Goal: Information Seeking & Learning: Learn about a topic

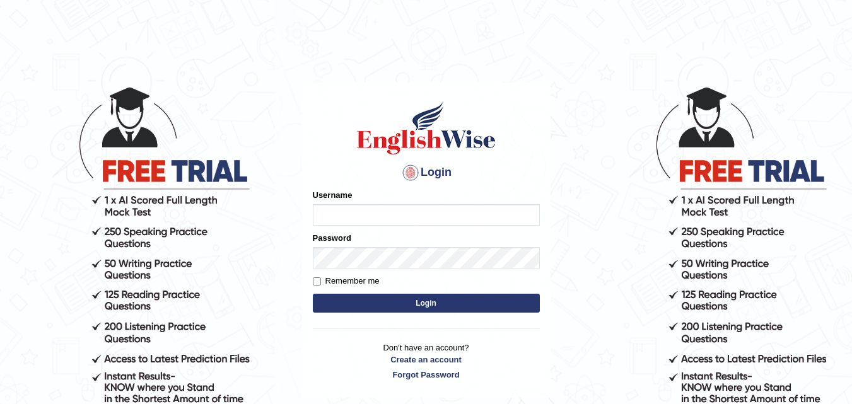
type input "Kashish19"
click at [376, 303] on button "Login" at bounding box center [426, 303] width 227 height 19
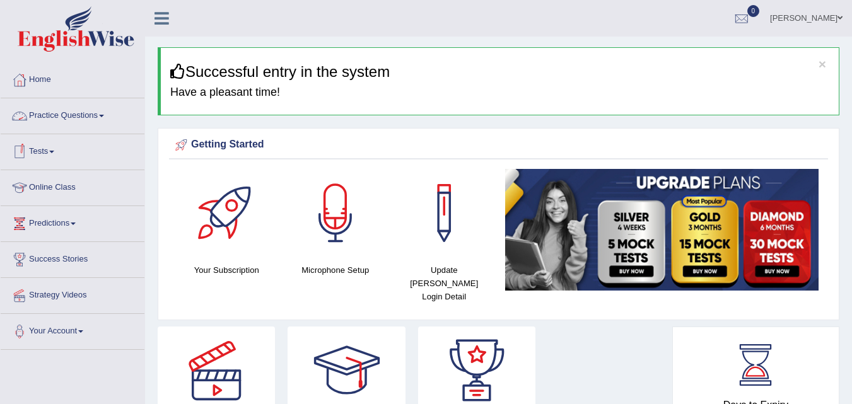
click at [103, 119] on link "Practice Questions" at bounding box center [73, 114] width 144 height 32
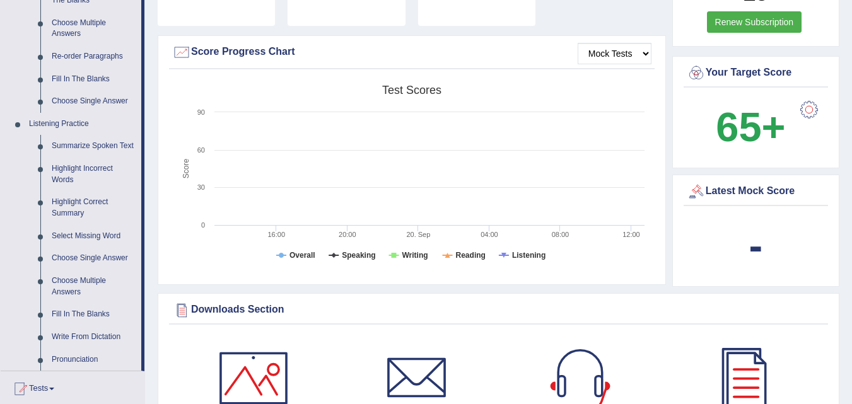
scroll to position [492, 0]
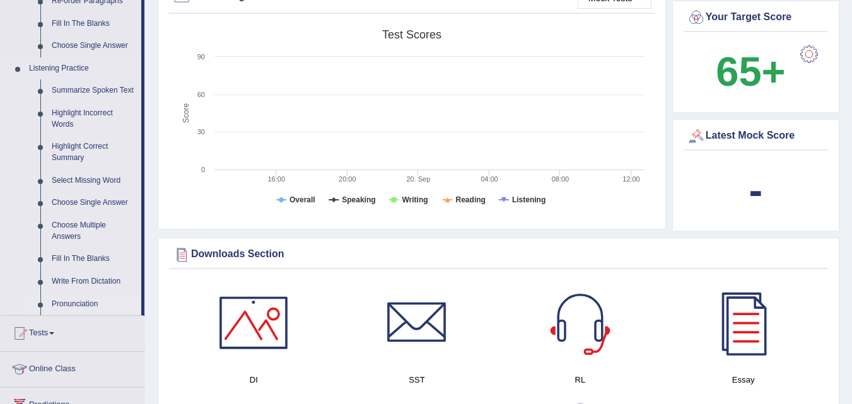
drag, startPoint x: 142, startPoint y: 253, endPoint x: 144, endPoint y: 279, distance: 26.5
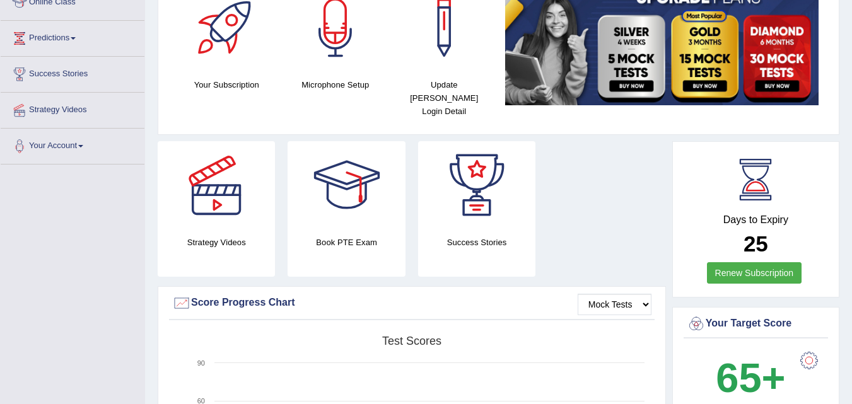
scroll to position [86, 0]
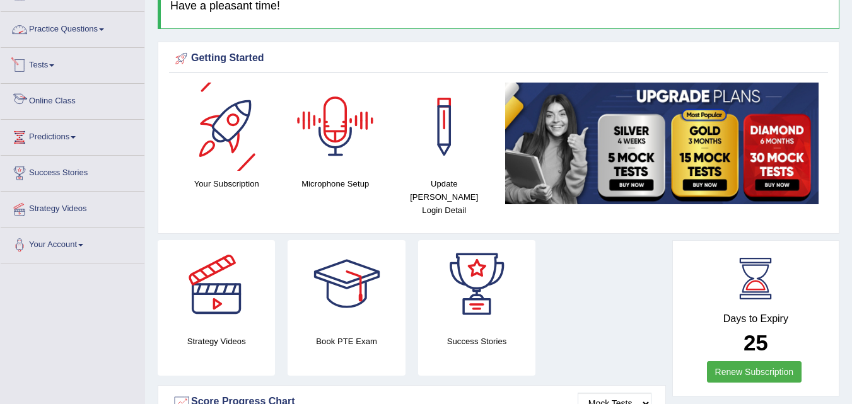
click at [103, 21] on link "Practice Questions" at bounding box center [73, 28] width 144 height 32
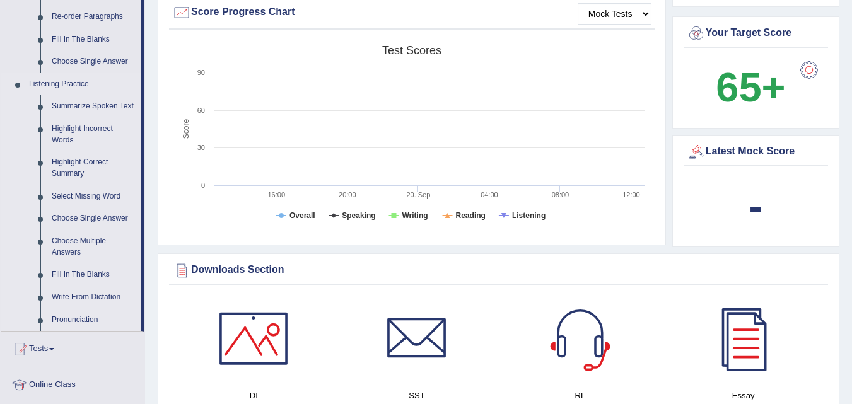
scroll to position [547, 0]
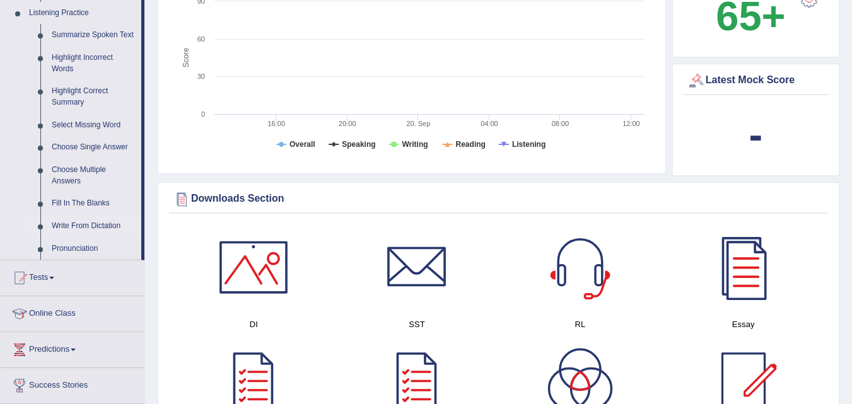
click at [77, 222] on link "Write From Dictation" at bounding box center [93, 226] width 95 height 23
